Goal: Register for event/course

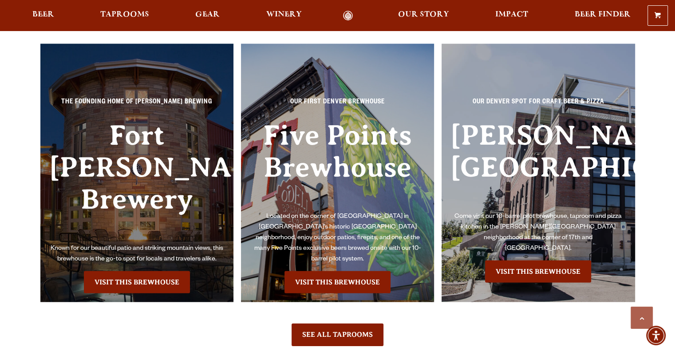
scroll to position [1953, 0]
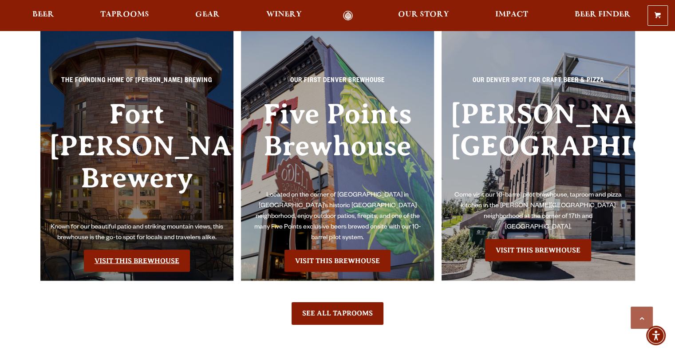
click at [110, 250] on link "Visit this Brewhouse" at bounding box center [137, 261] width 106 height 22
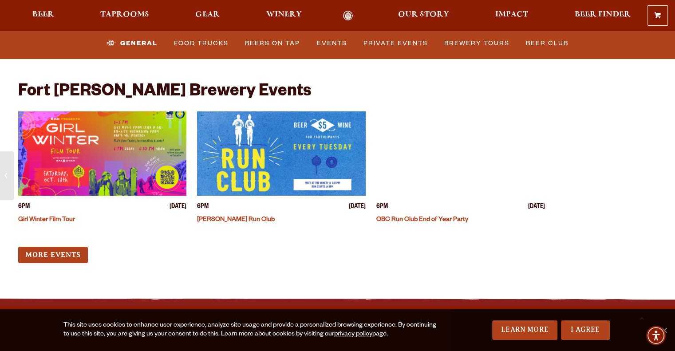
scroll to position [3453, 0]
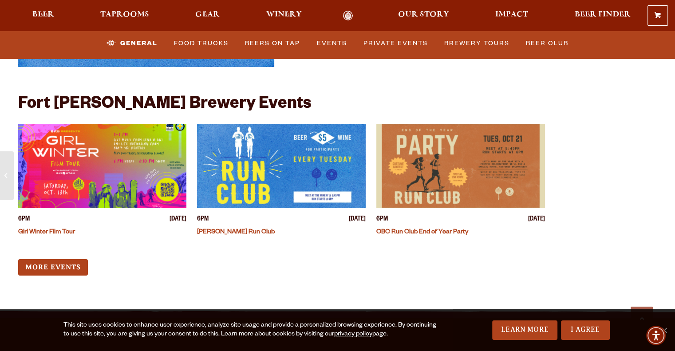
click at [407, 229] on link "OBC Run Club End of Year Party" at bounding box center [422, 232] width 92 height 7
